Goal: Communication & Community: Connect with others

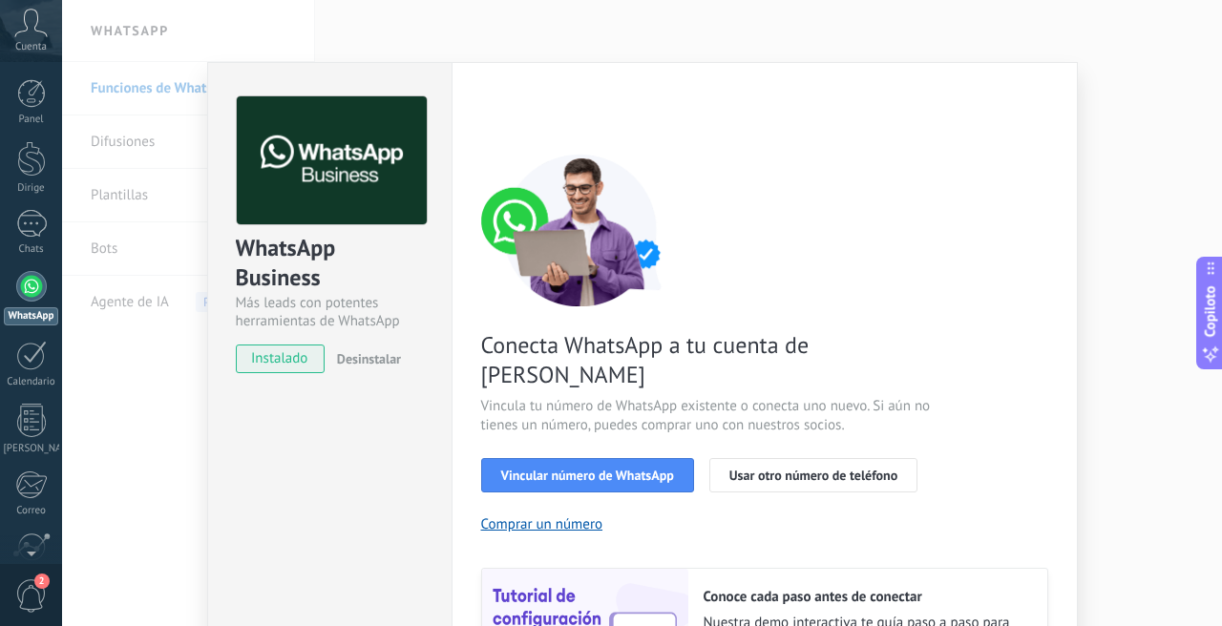
click at [1125, 171] on div "WhatsApp Business Más leads con potentes herramientas de WhatsApp instalado Des…" at bounding box center [642, 313] width 1160 height 626
click at [1079, 513] on div "WhatsApp Business Más leads con potentes herramientas de WhatsApp instalado Des…" at bounding box center [642, 313] width 1160 height 626
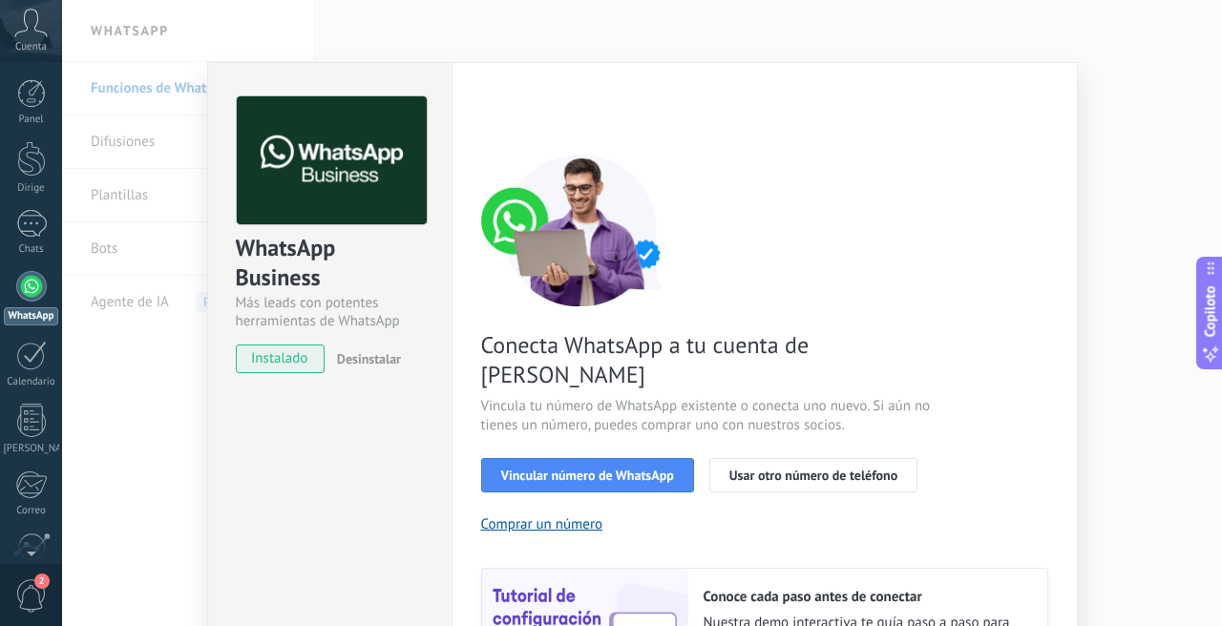
click at [1079, 513] on div "WhatsApp Business Más leads con potentes herramientas de WhatsApp instalado Des…" at bounding box center [642, 313] width 1160 height 626
click at [529, 467] on font "Vincular número de WhatsApp" at bounding box center [587, 475] width 173 height 17
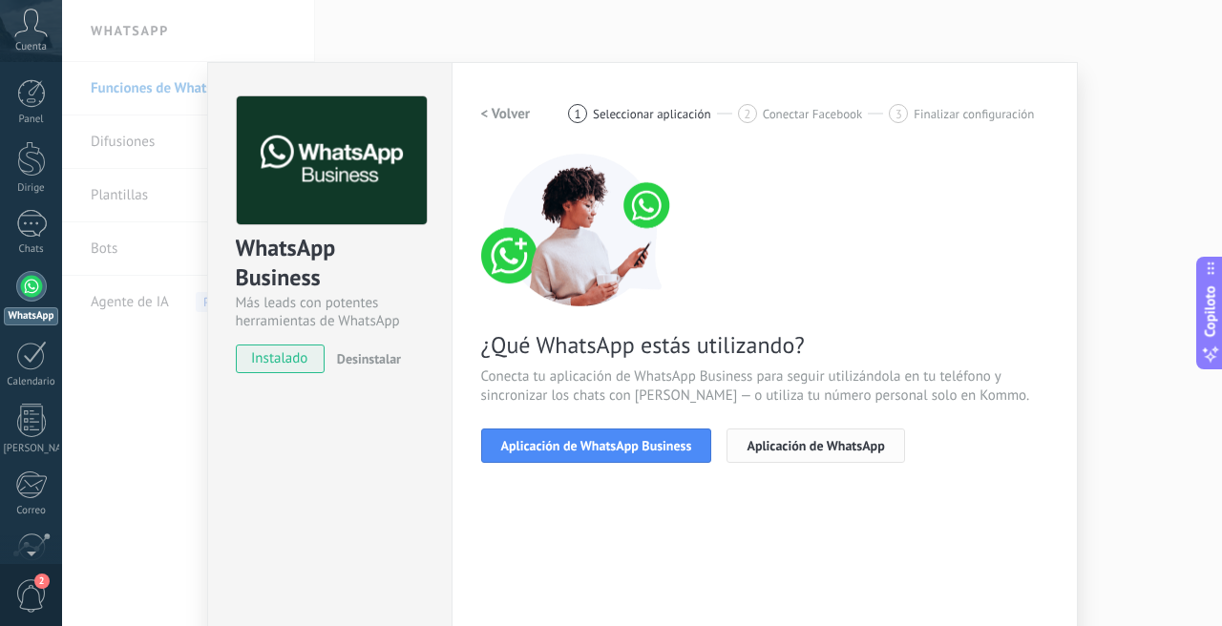
click at [844, 439] on span "Aplicación de WhatsApp" at bounding box center [814, 445] width 137 height 13
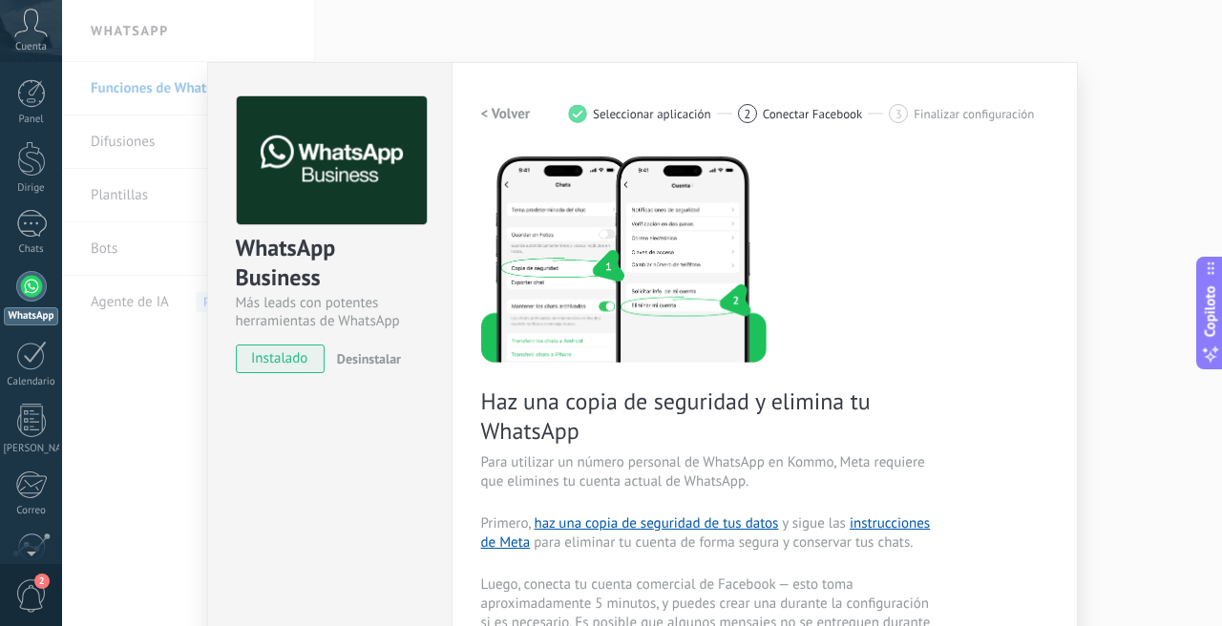
click at [1105, 129] on div "WhatsApp Business Más leads con potentes herramientas de WhatsApp instalado Des…" at bounding box center [642, 313] width 1160 height 626
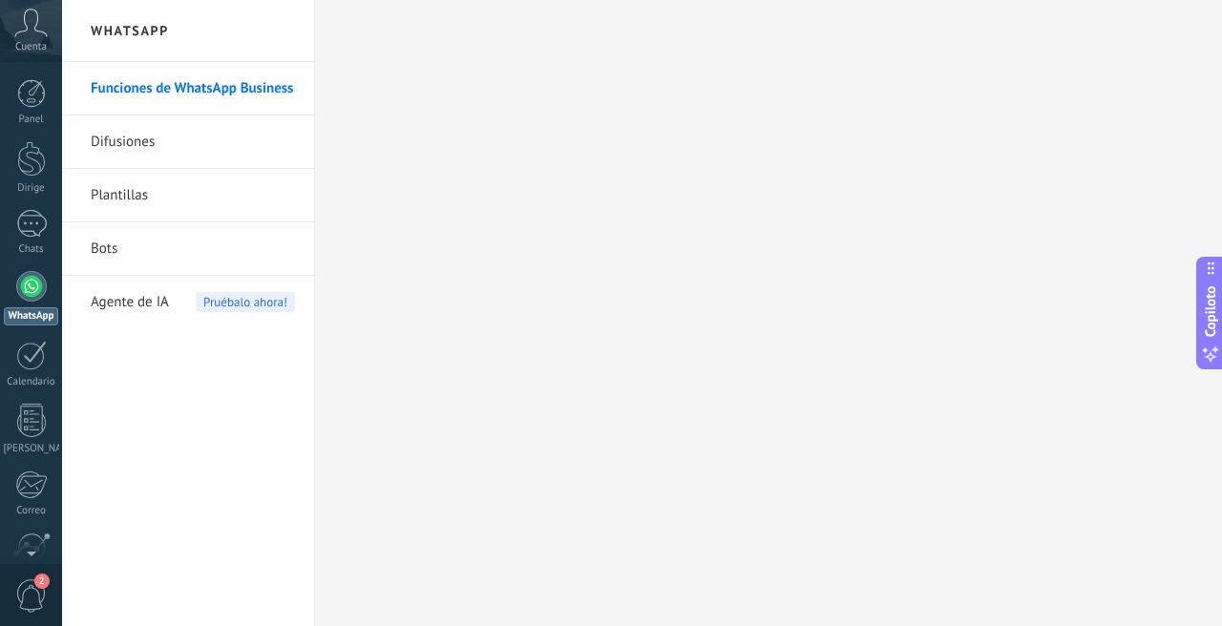
click at [37, 296] on div at bounding box center [31, 286] width 31 height 31
click at [35, 288] on div at bounding box center [31, 286] width 31 height 31
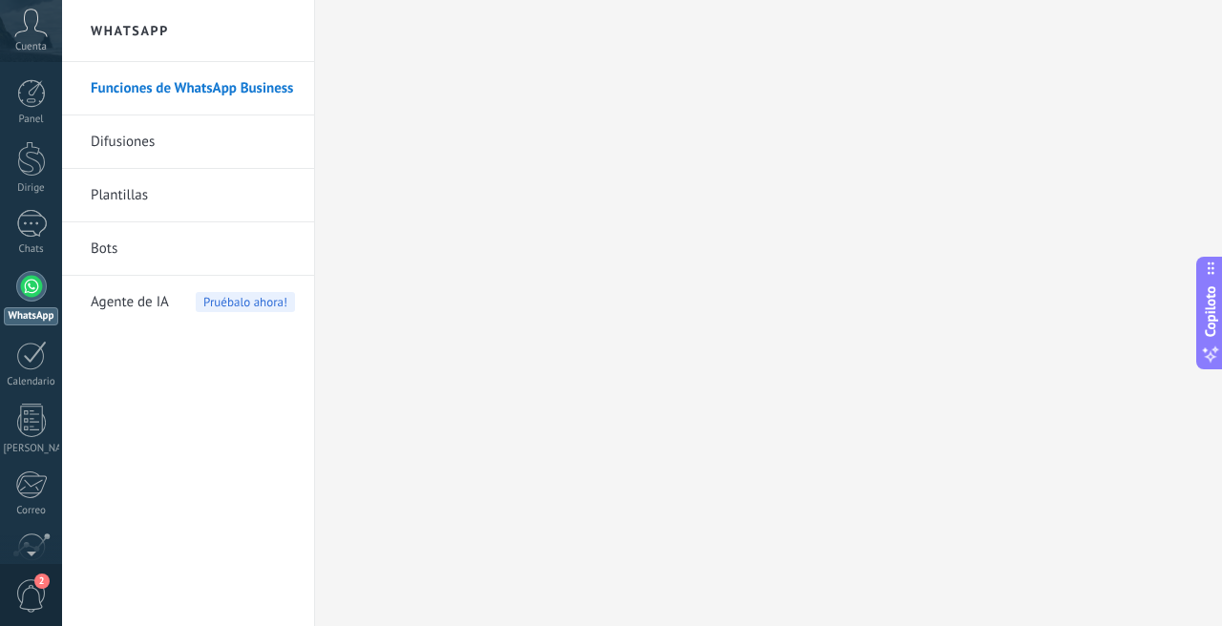
click at [35, 288] on div at bounding box center [31, 286] width 31 height 31
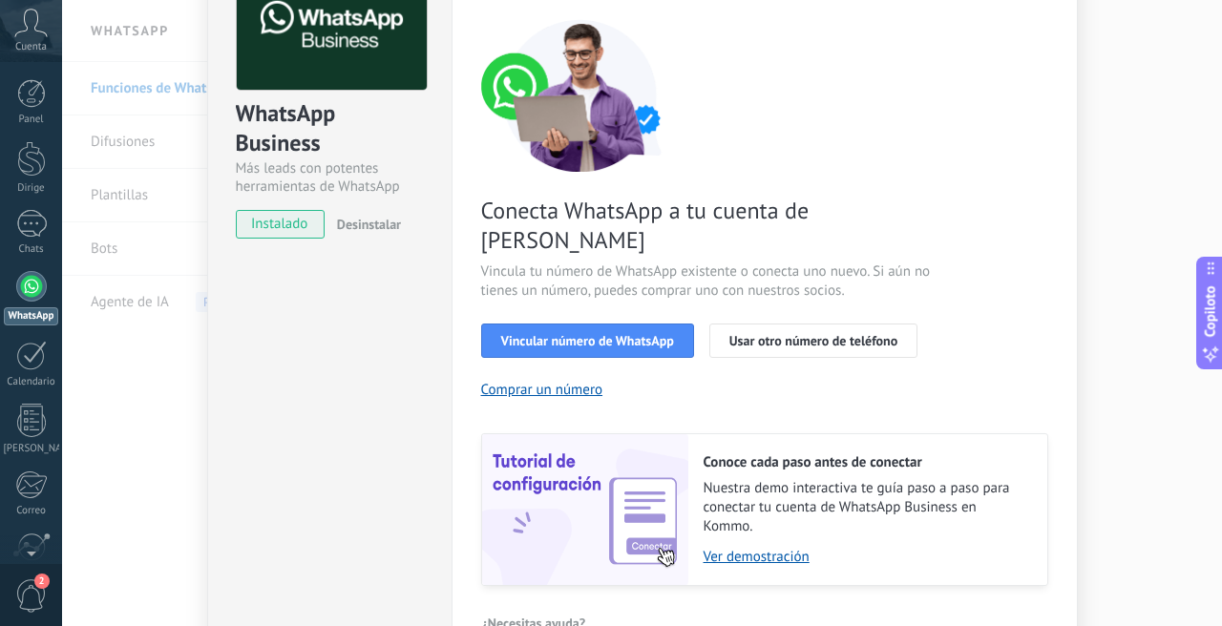
scroll to position [136, 0]
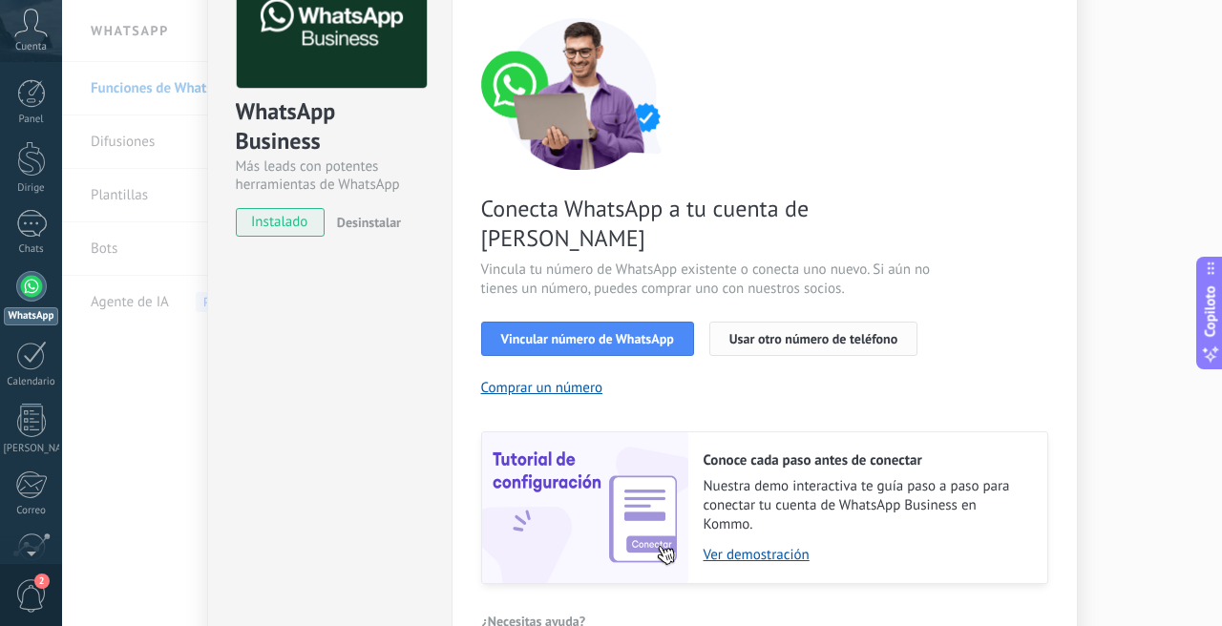
click at [752, 330] on font "Usar otro número de teléfono" at bounding box center [813, 338] width 168 height 17
click at [301, 394] on div "WhatsApp Business Más leads con potentes herramientas de WhatsApp instalado Des…" at bounding box center [329, 298] width 244 height 744
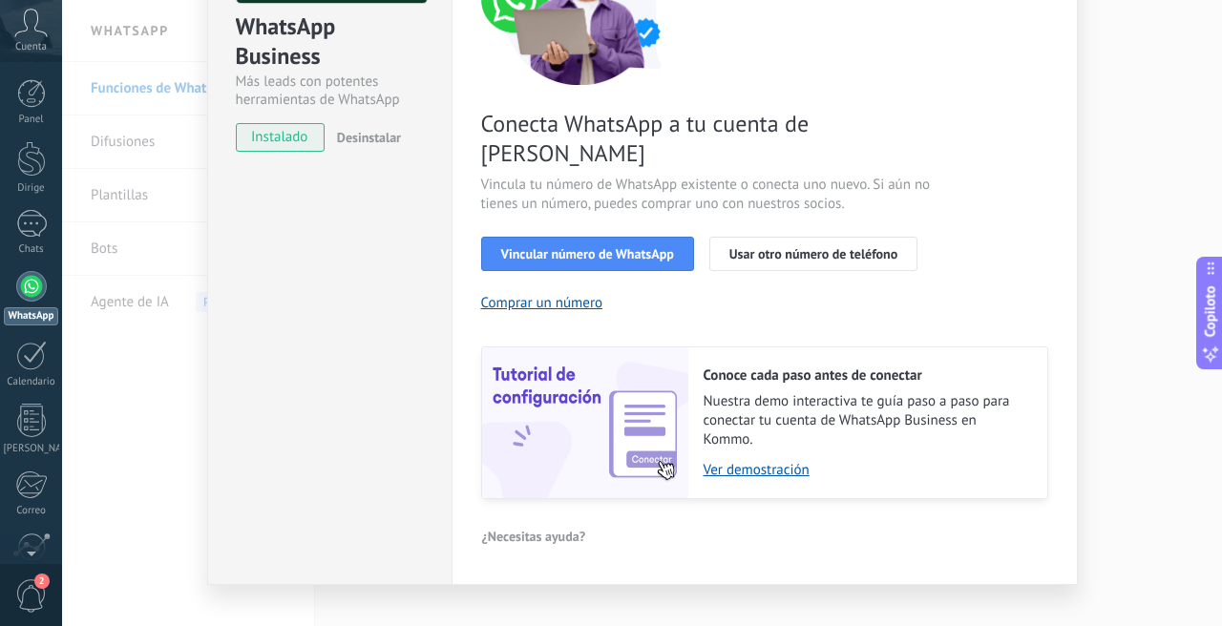
scroll to position [0, 0]
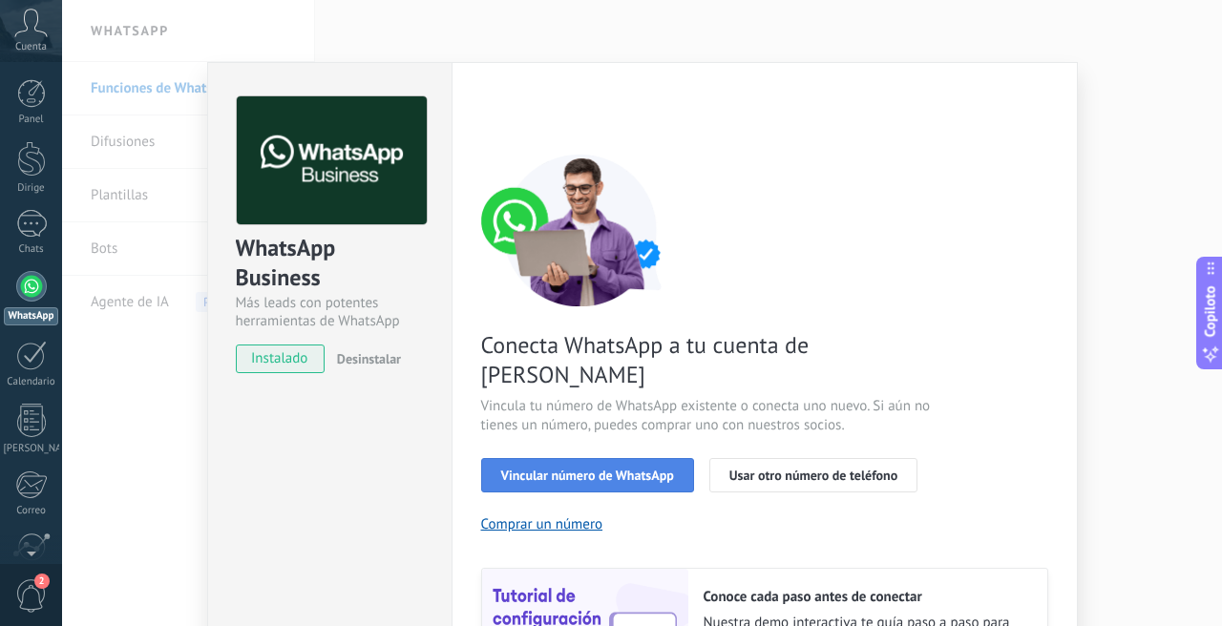
click at [597, 467] on font "Vincular número de WhatsApp" at bounding box center [587, 475] width 173 height 17
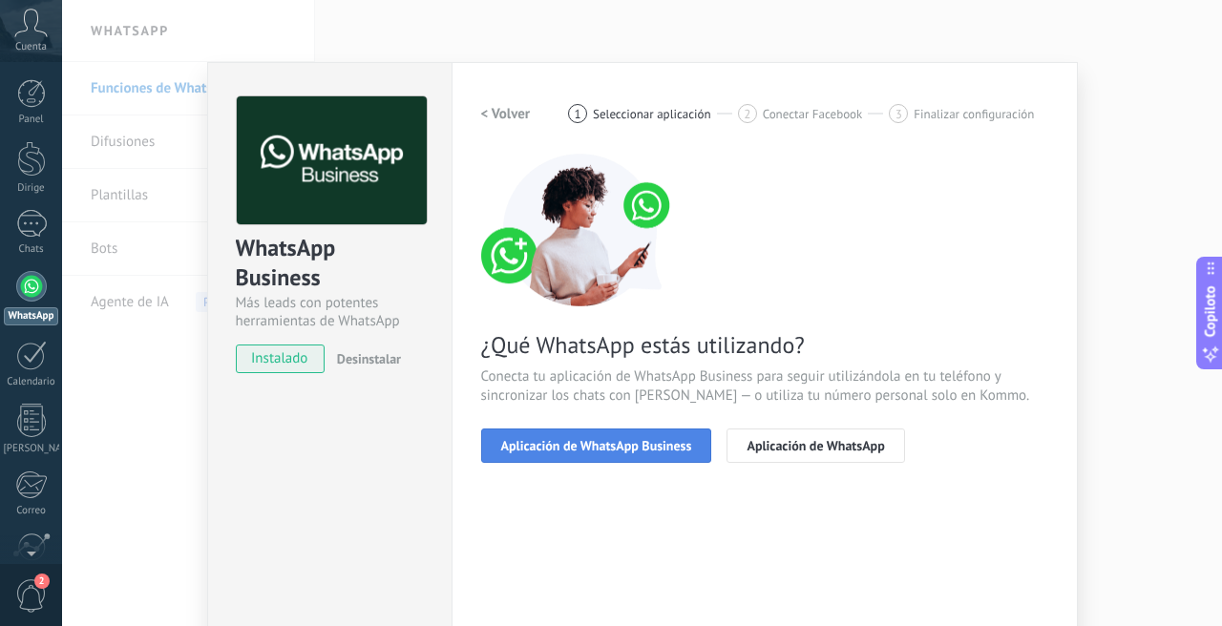
click at [618, 449] on font "Aplicación de WhatsApp Business" at bounding box center [596, 445] width 191 height 17
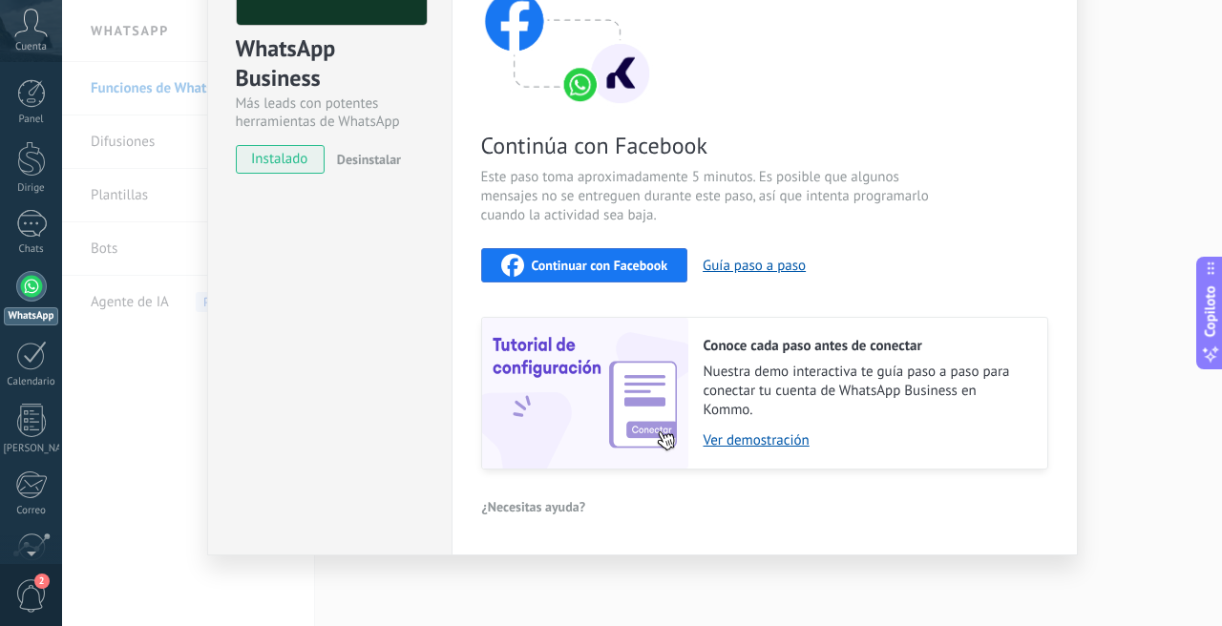
scroll to position [79, 0]
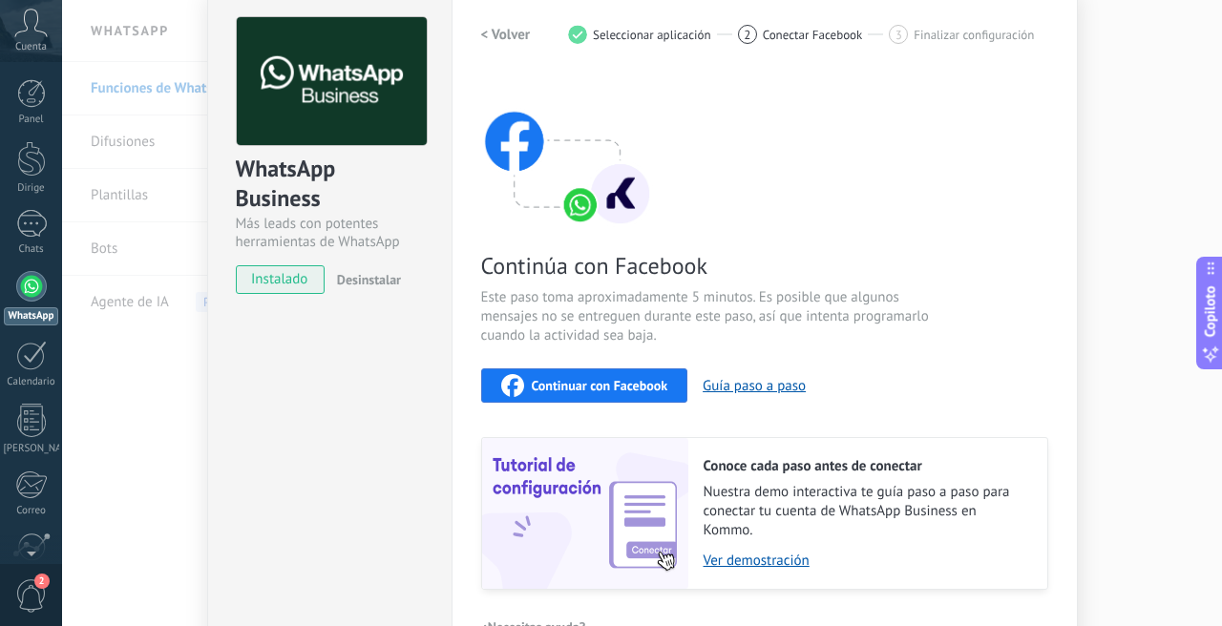
click at [607, 381] on font "Continuar con Facebook" at bounding box center [600, 385] width 136 height 17
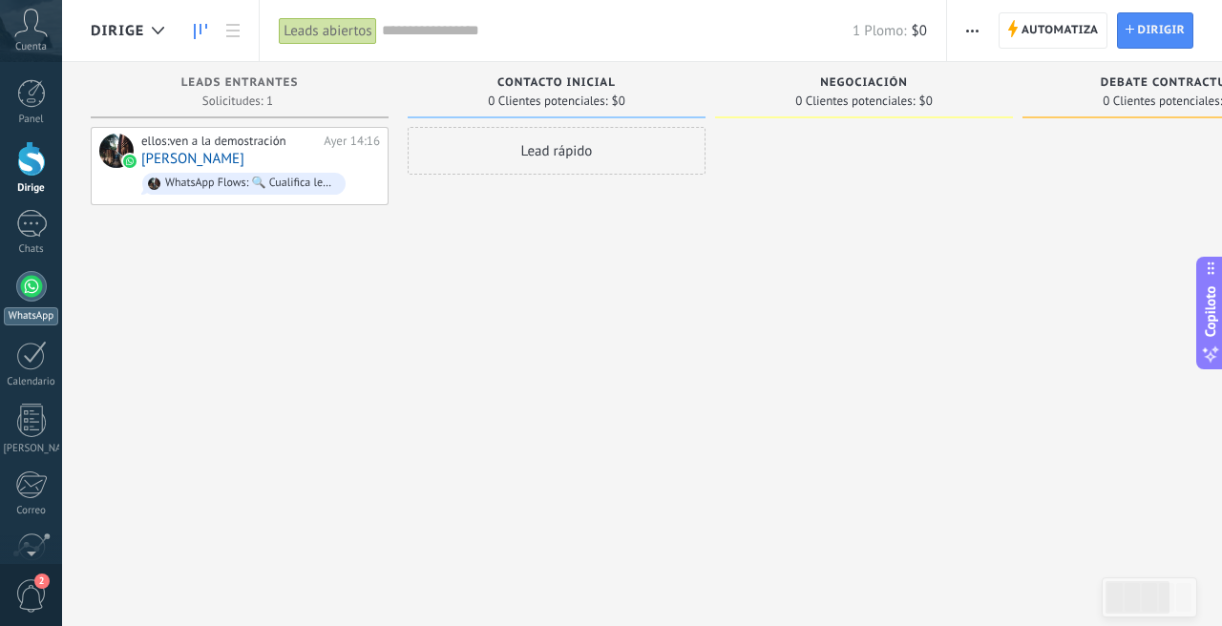
click at [31, 302] on link "WhatsApp" at bounding box center [31, 298] width 62 height 54
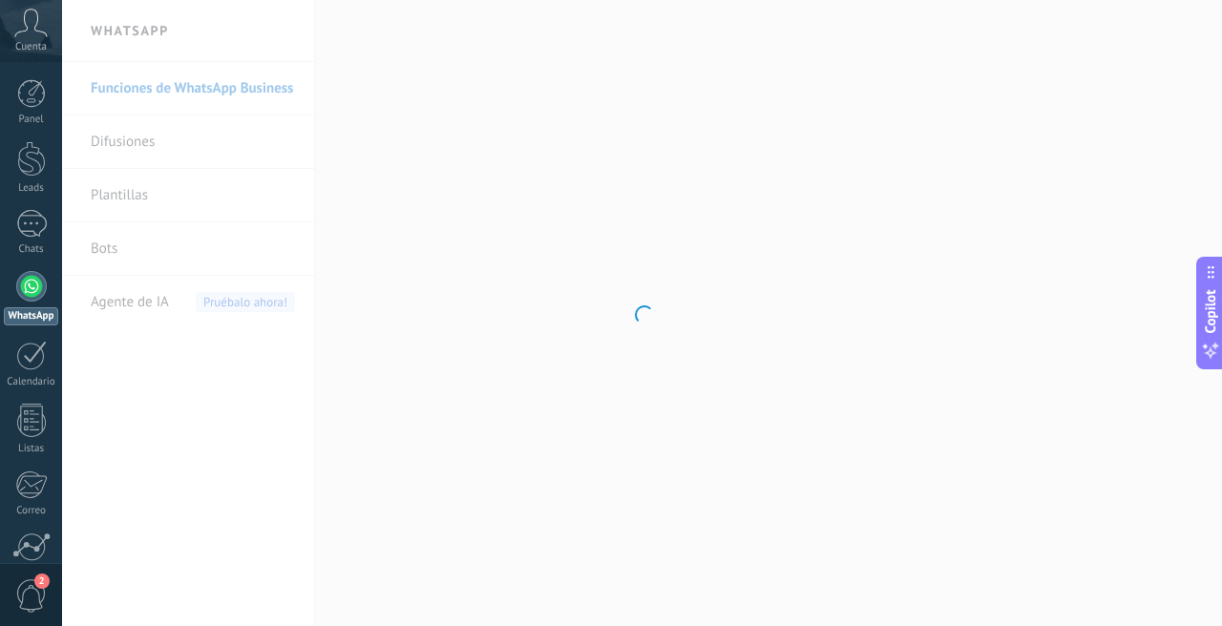
click at [683, 330] on div at bounding box center [642, 313] width 1160 height 626
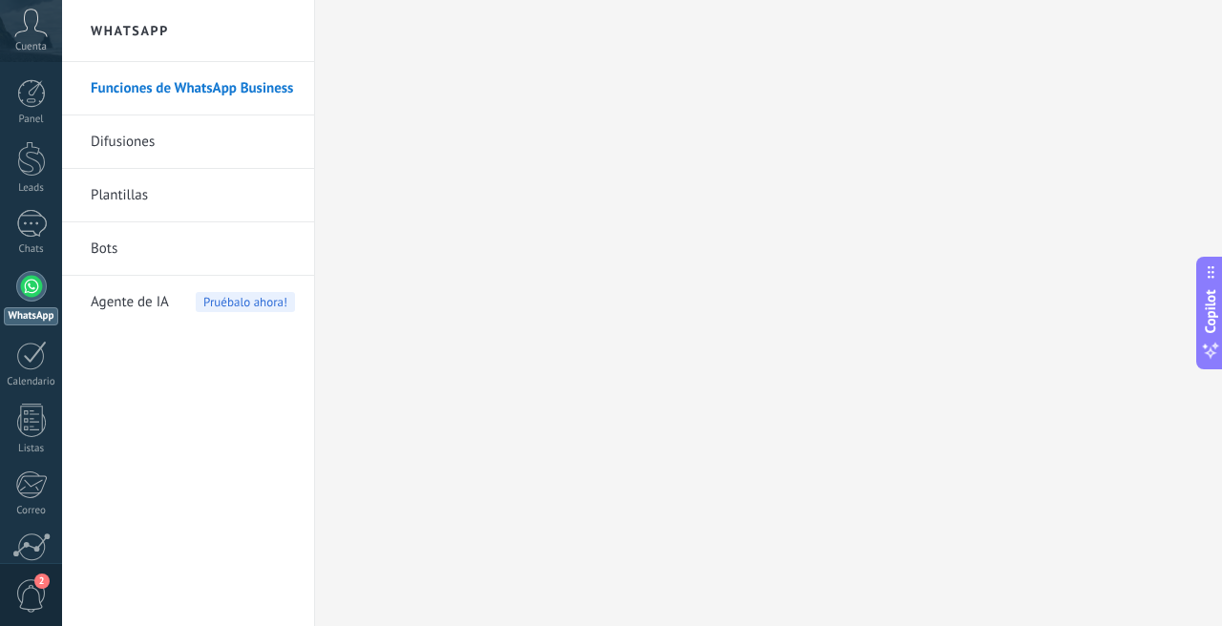
click at [683, 330] on div at bounding box center [642, 313] width 1160 height 626
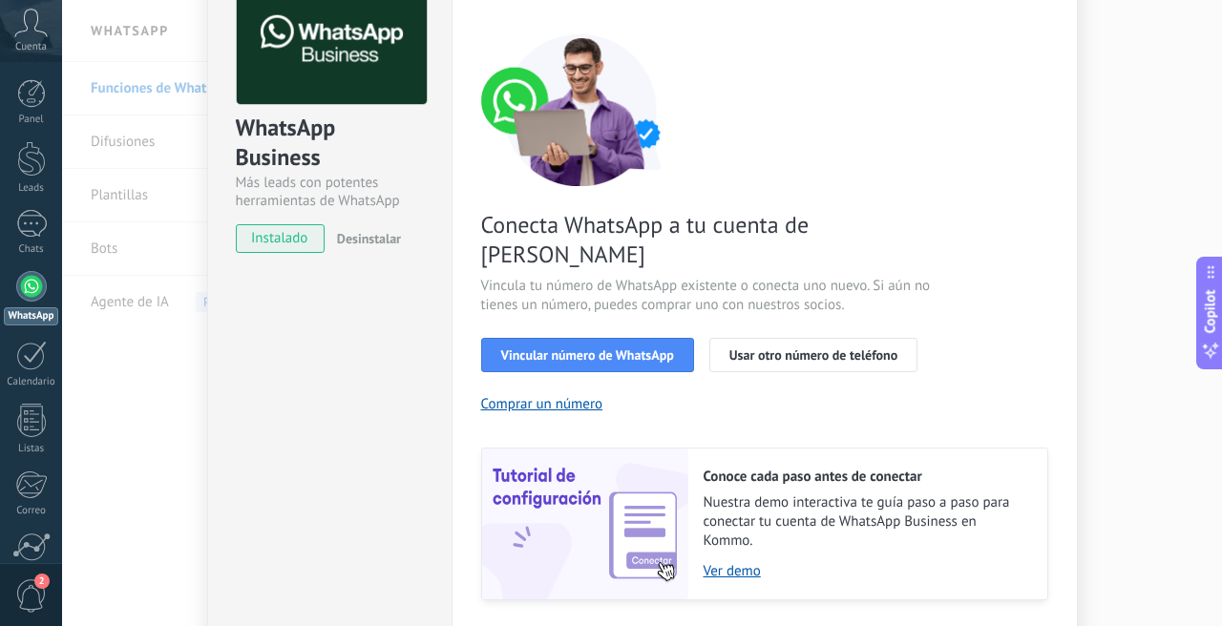
scroll to position [140, 0]
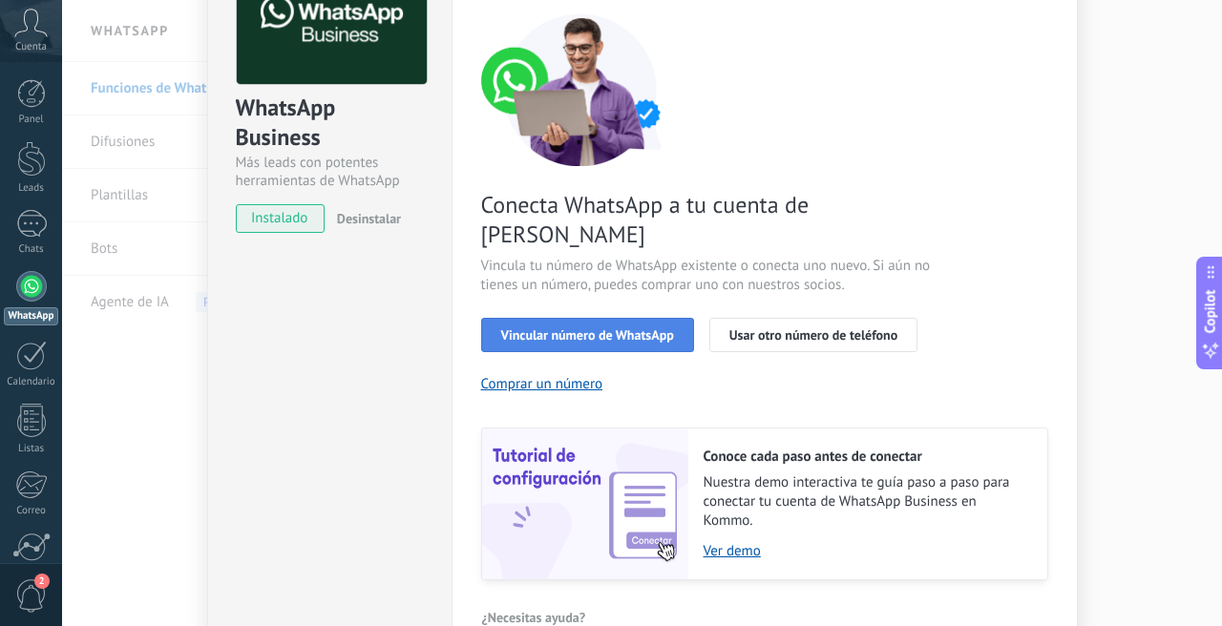
click at [631, 318] on button "Vincular número de WhatsApp" at bounding box center [587, 335] width 213 height 34
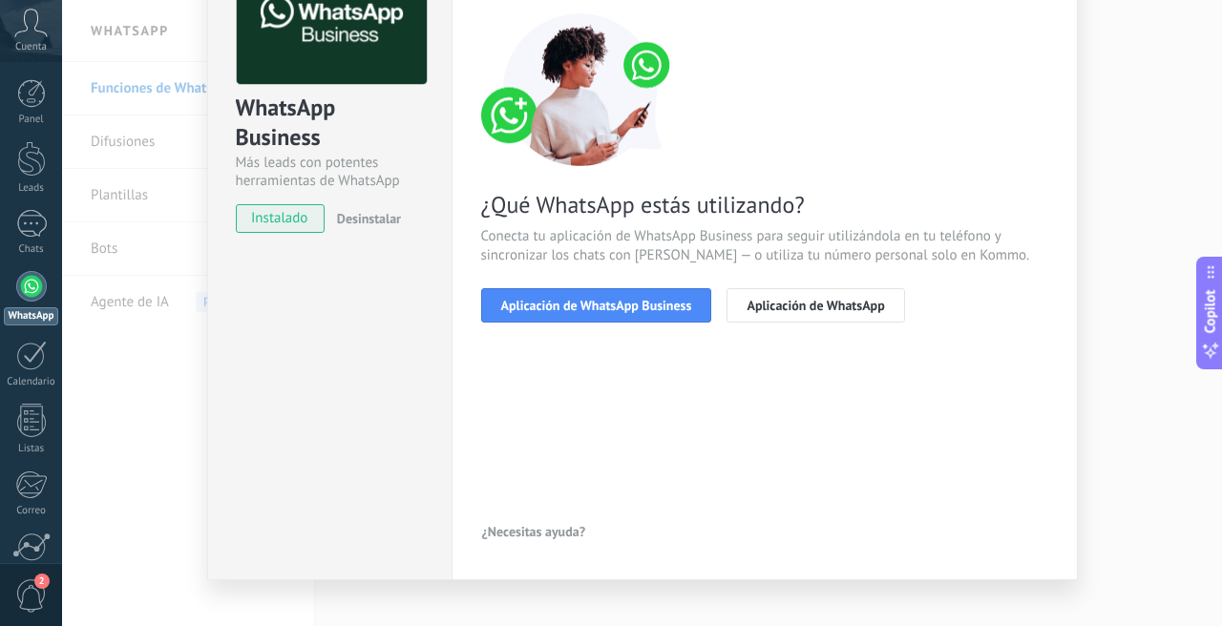
click at [866, 335] on div "< Volver 1 Seleccionar aplicación 2 Conectar Facebook 3 Finalizar configuración…" at bounding box center [764, 150] width 567 height 389
click at [854, 293] on button "Aplicación de WhatsApp" at bounding box center [815, 305] width 178 height 34
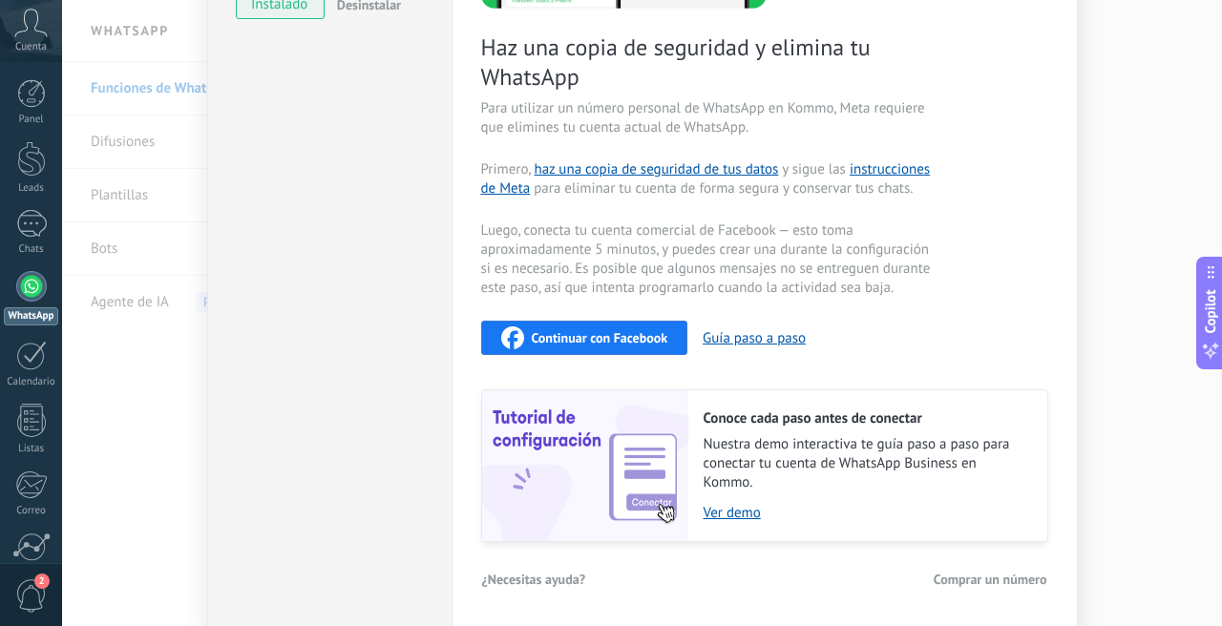
scroll to position [382, 0]
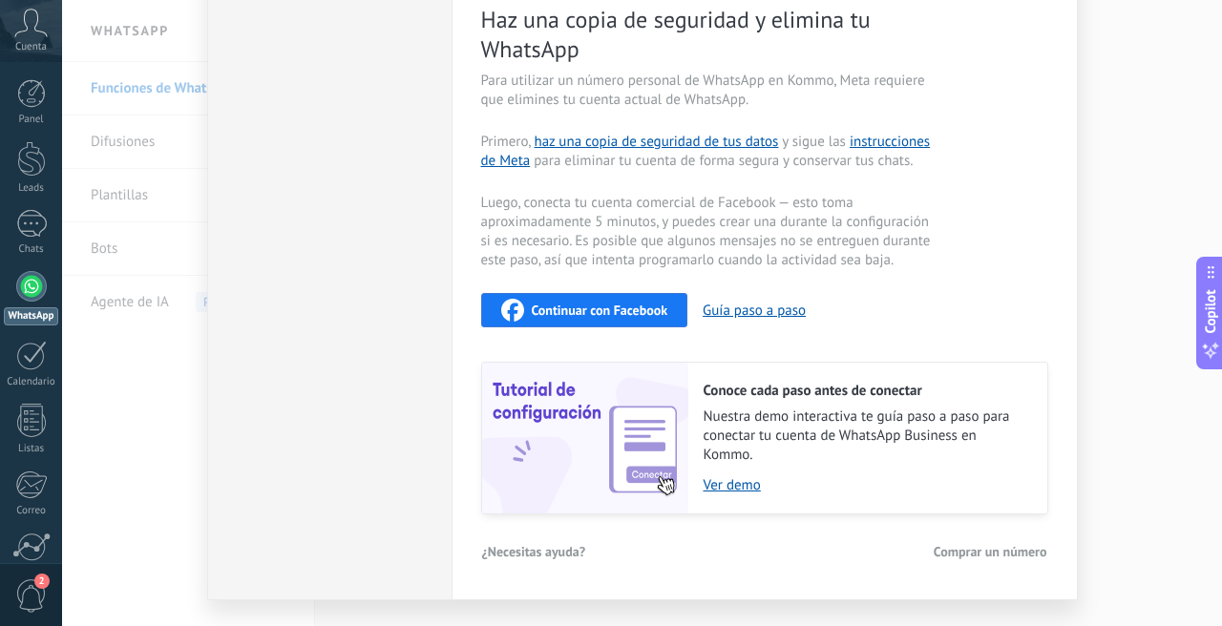
click at [597, 310] on span "Continuar con Facebook" at bounding box center [600, 310] width 136 height 13
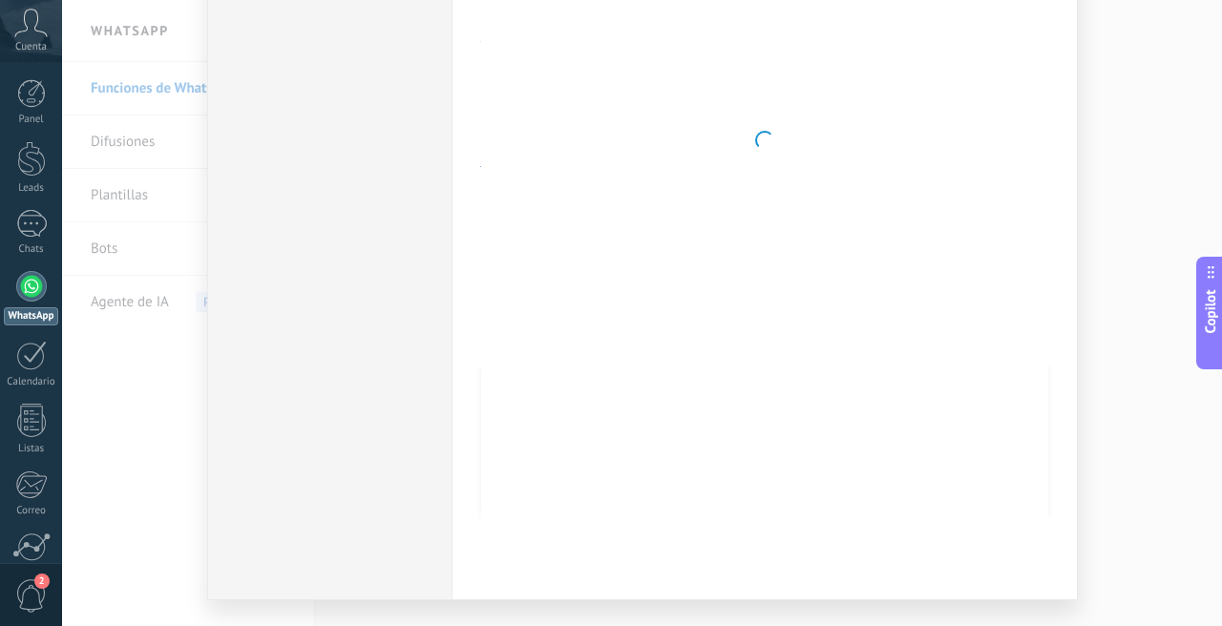
scroll to position [0, 0]
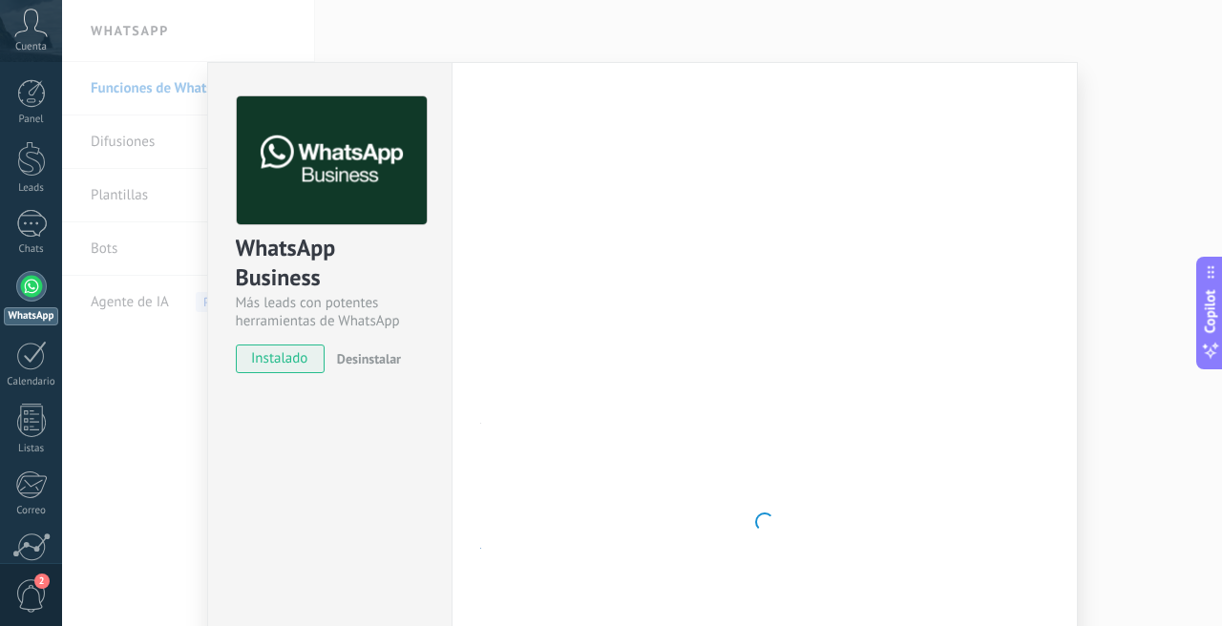
click at [435, 49] on div "WhatsApp Business Más leads con potentes herramientas de WhatsApp instalado Des…" at bounding box center [642, 313] width 1160 height 626
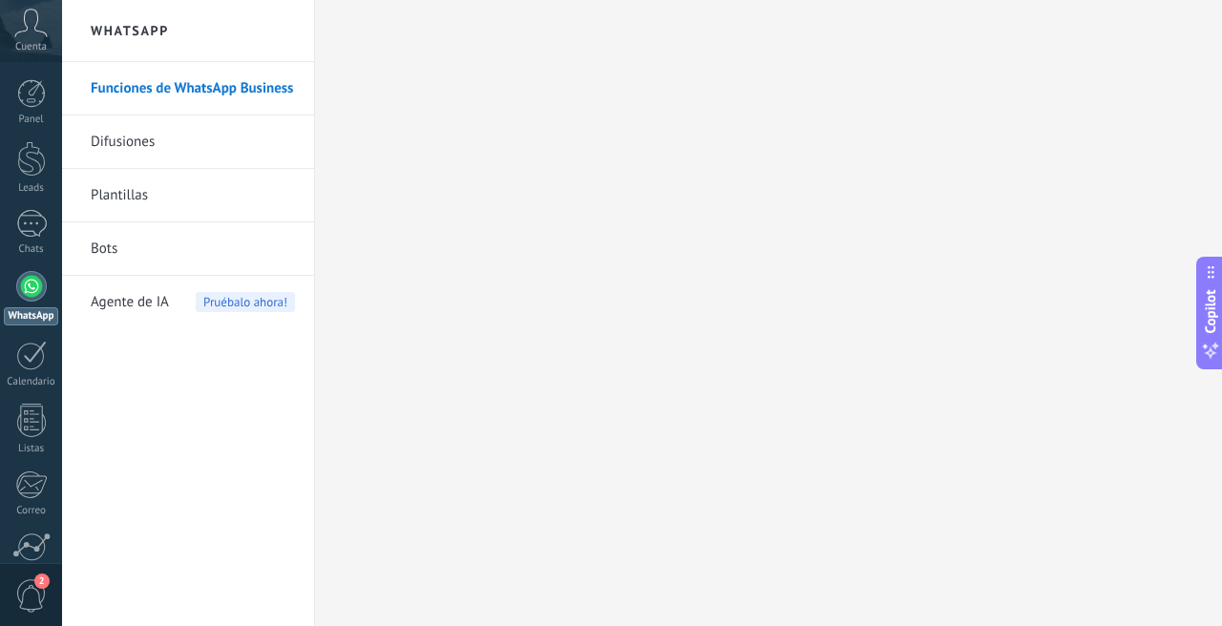
click at [37, 585] on span "2" at bounding box center [41, 581] width 15 height 15
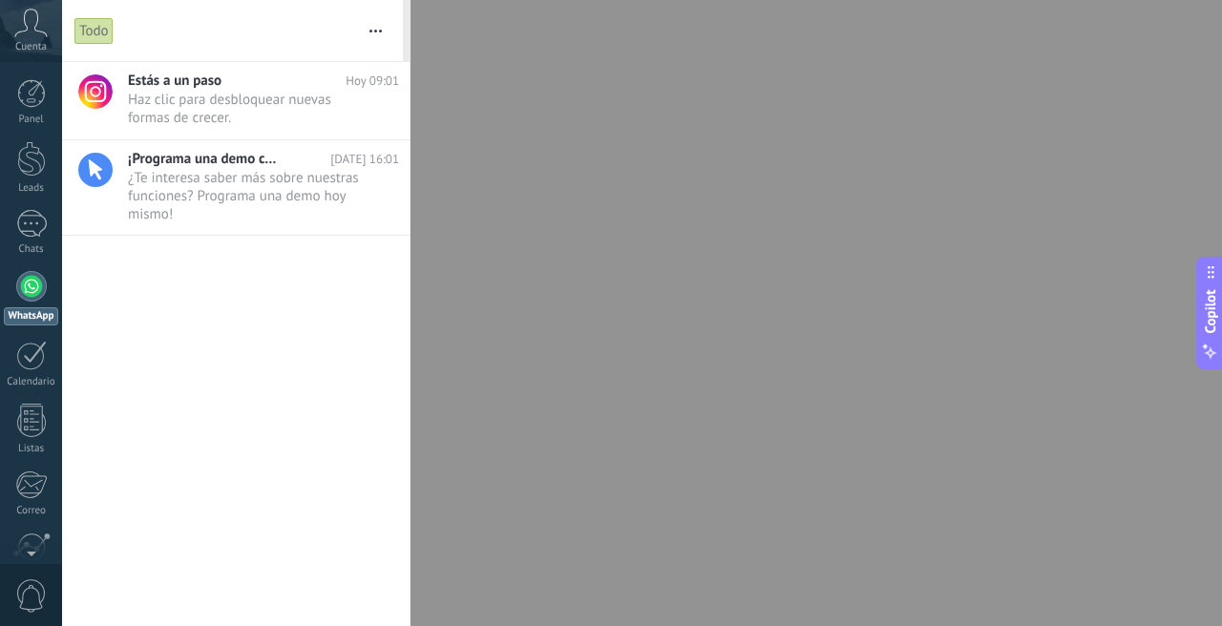
click at [693, 125] on div at bounding box center [611, 313] width 1222 height 626
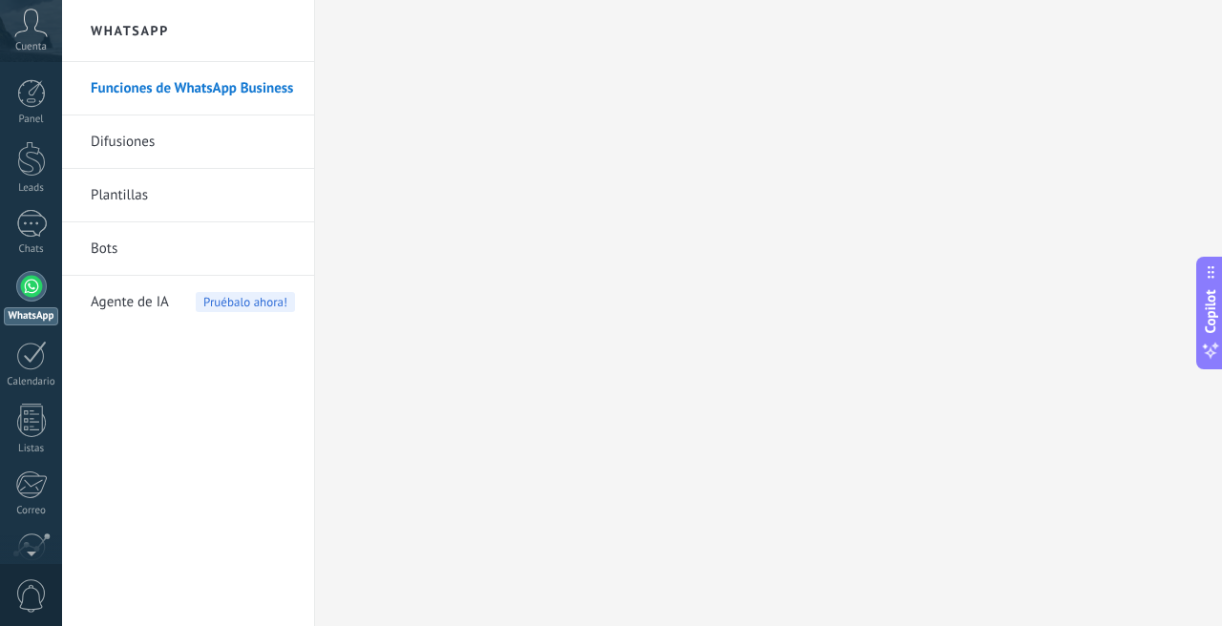
click at [36, 32] on icon at bounding box center [30, 23] width 33 height 29
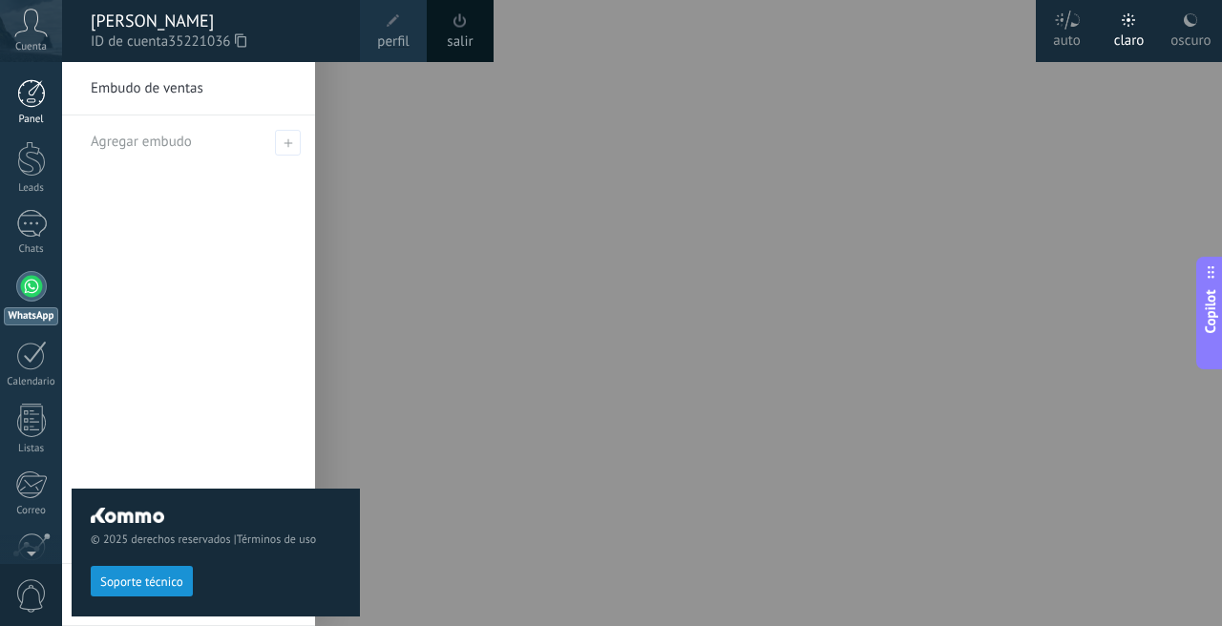
click at [28, 109] on link "Panel" at bounding box center [31, 102] width 62 height 47
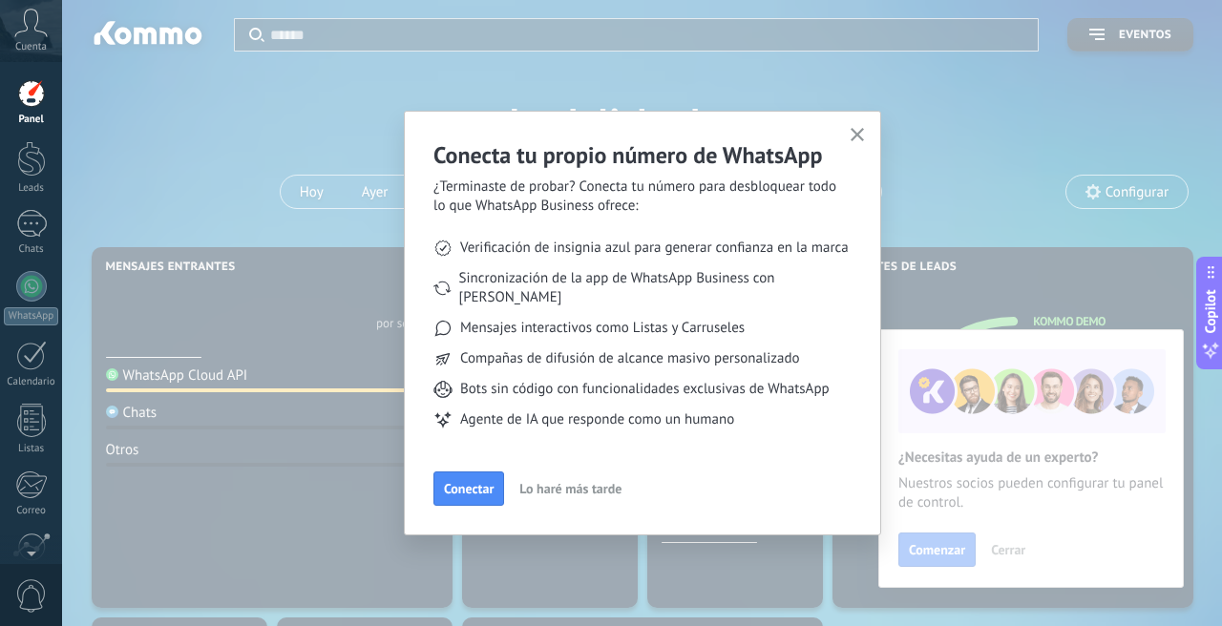
click at [851, 139] on use "button" at bounding box center [857, 135] width 14 height 14
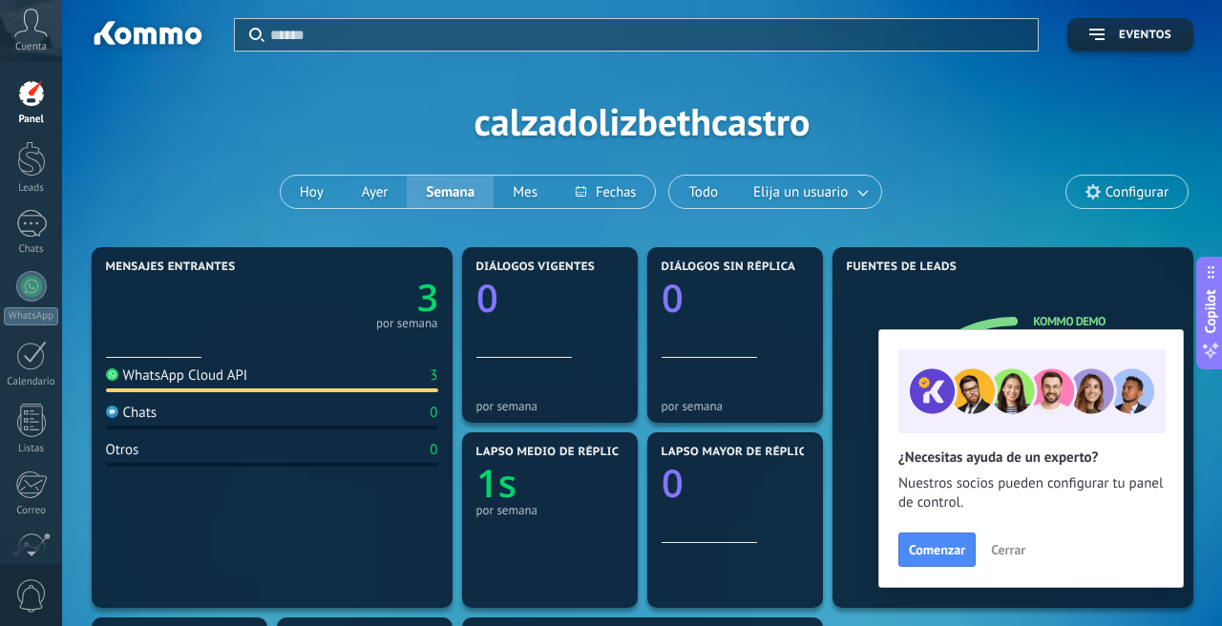
click at [146, 364] on div "WhatsApp Cloud API 3 Chats 0 Otros 0" at bounding box center [272, 477] width 332 height 238
click at [775, 195] on span "Elija un usuario" at bounding box center [800, 192] width 102 height 26
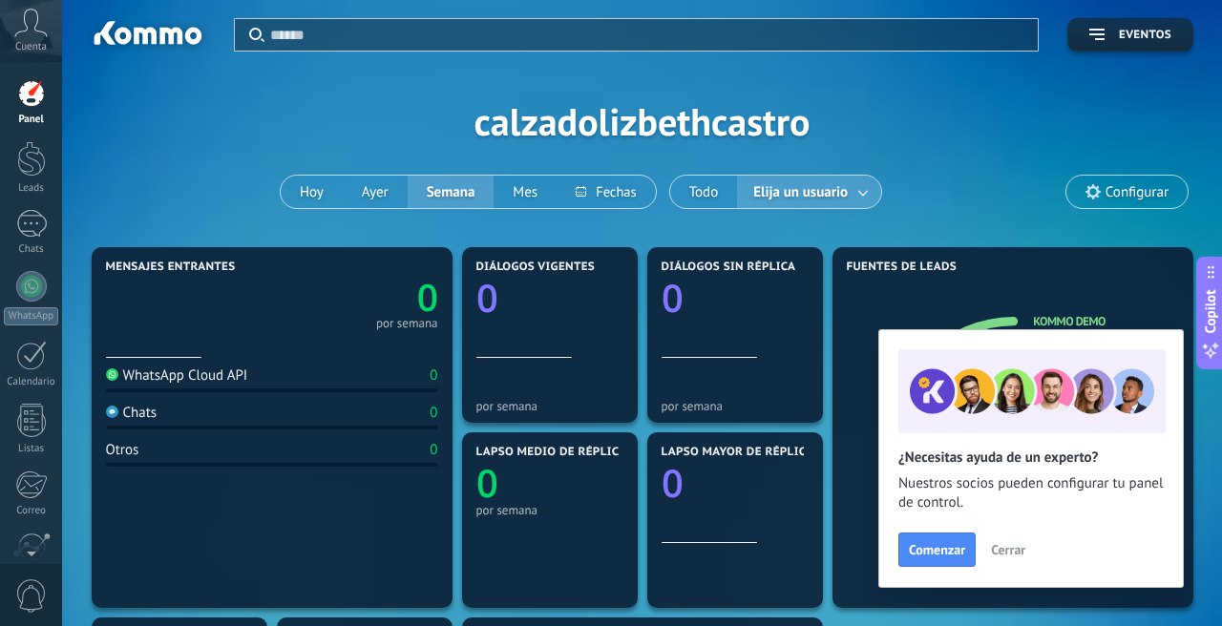
click at [775, 195] on span "Elija un usuario" at bounding box center [800, 192] width 102 height 26
click at [862, 193] on link at bounding box center [864, 192] width 34 height 31
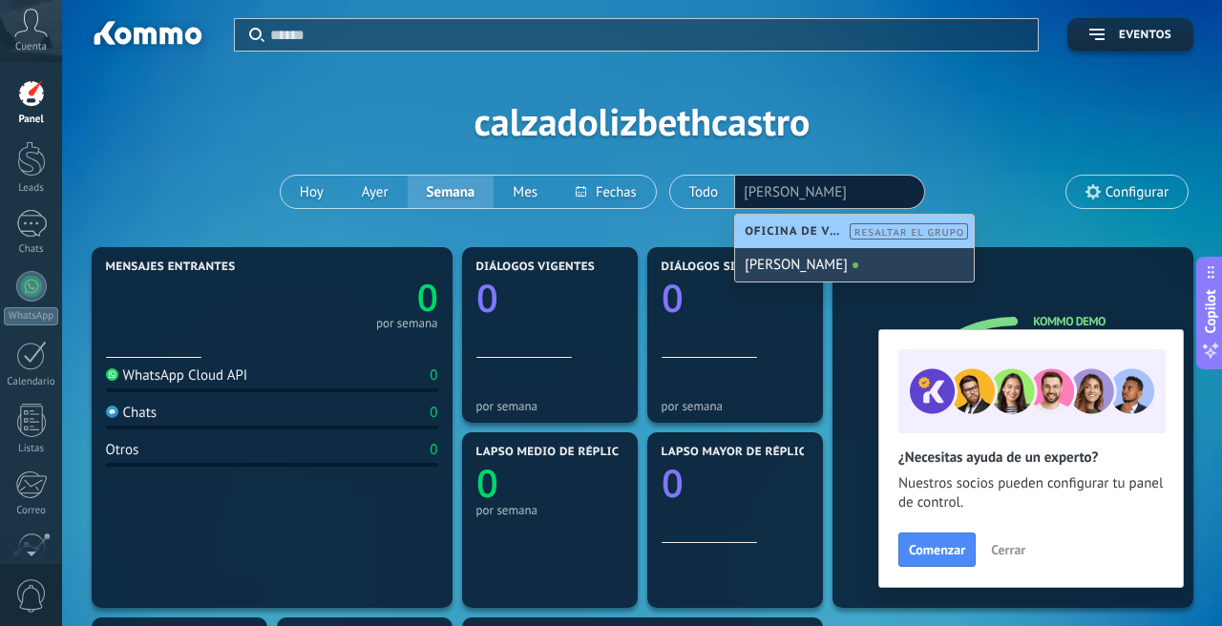
click at [815, 272] on div "[PERSON_NAME]" at bounding box center [854, 264] width 239 height 33
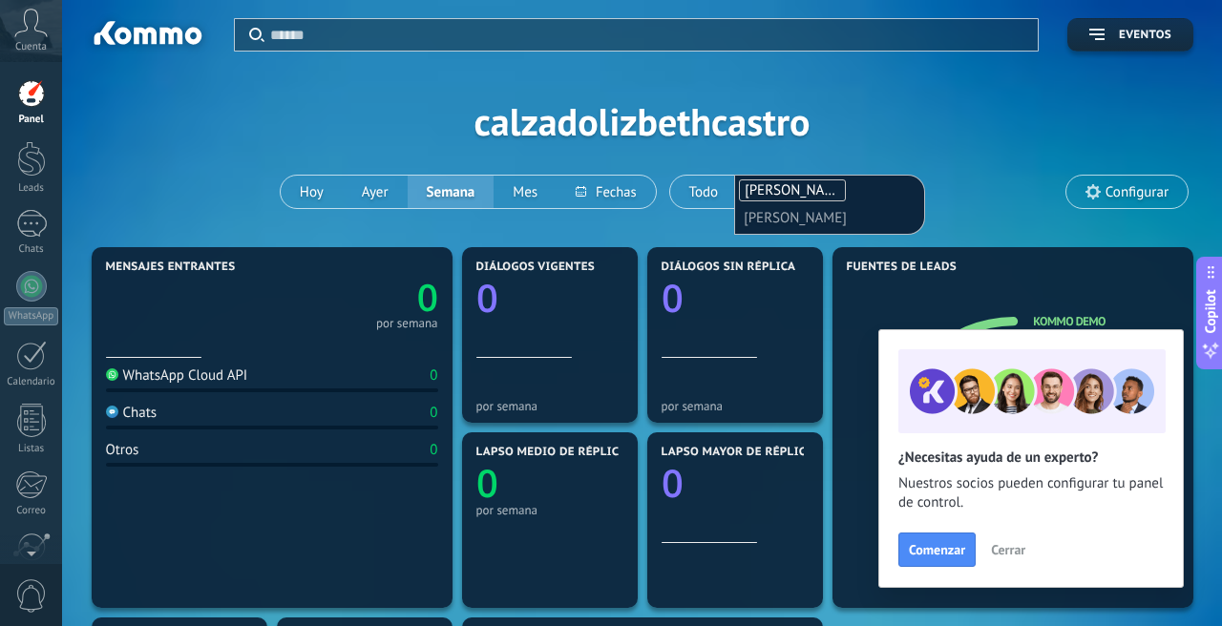
click at [1092, 201] on span "Configurar" at bounding box center [1126, 192] width 121 height 32
